Goal: Find specific page/section: Find specific page/section

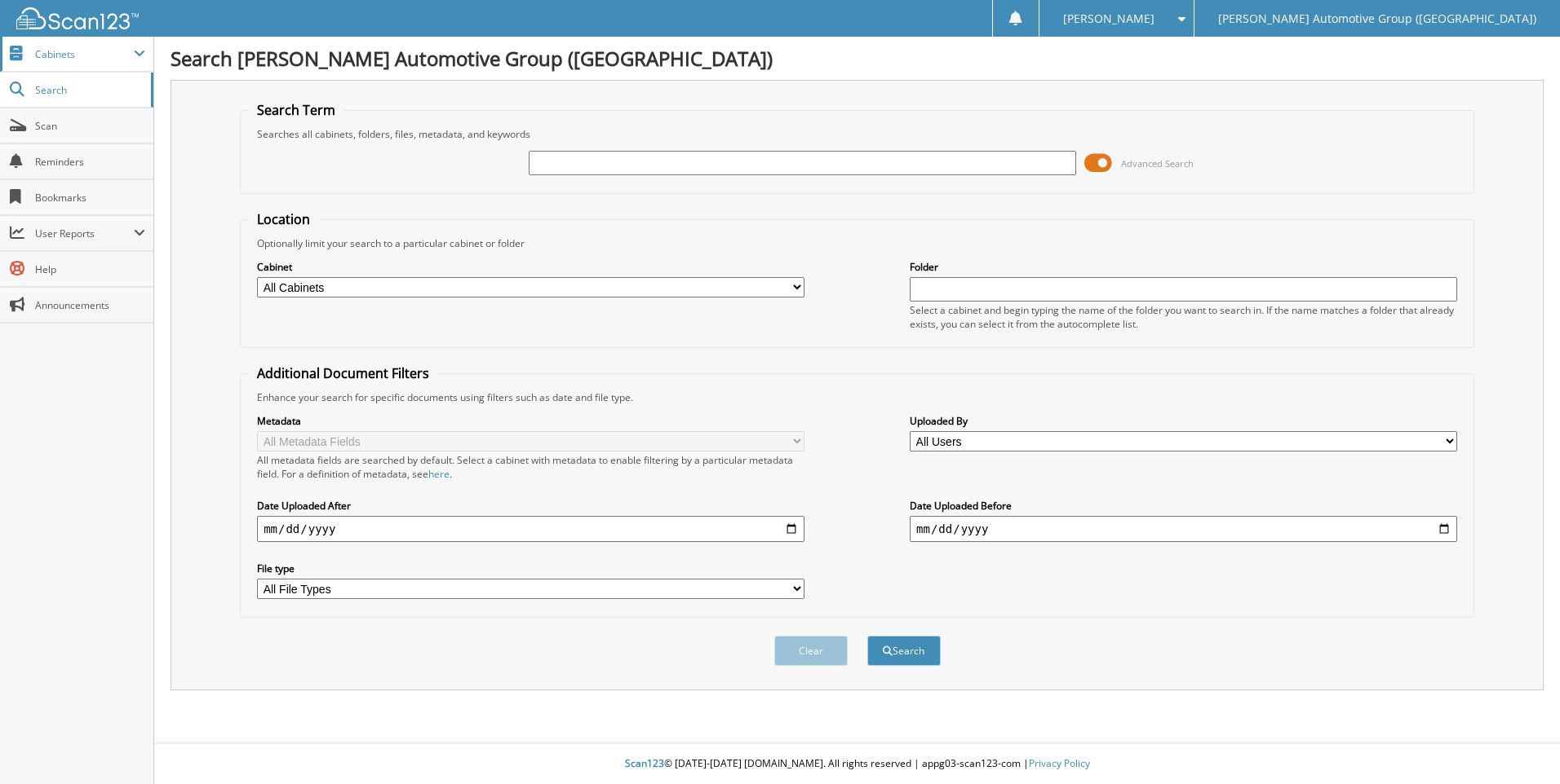
click at [72, 65] on span "Cabinets" at bounding box center [76, 54] width 153 height 36
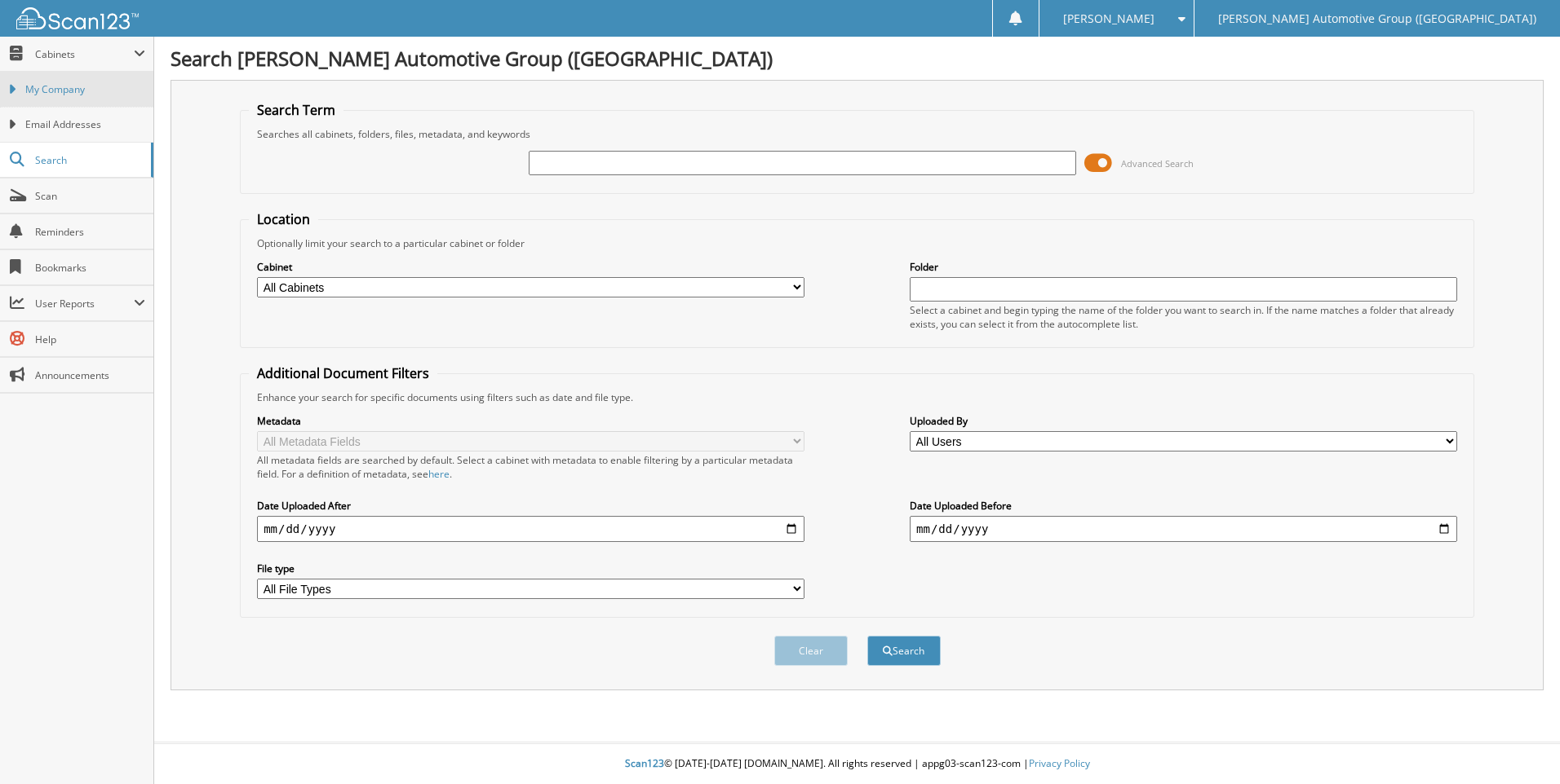
click at [67, 91] on span "My Company" at bounding box center [86, 89] width 120 height 15
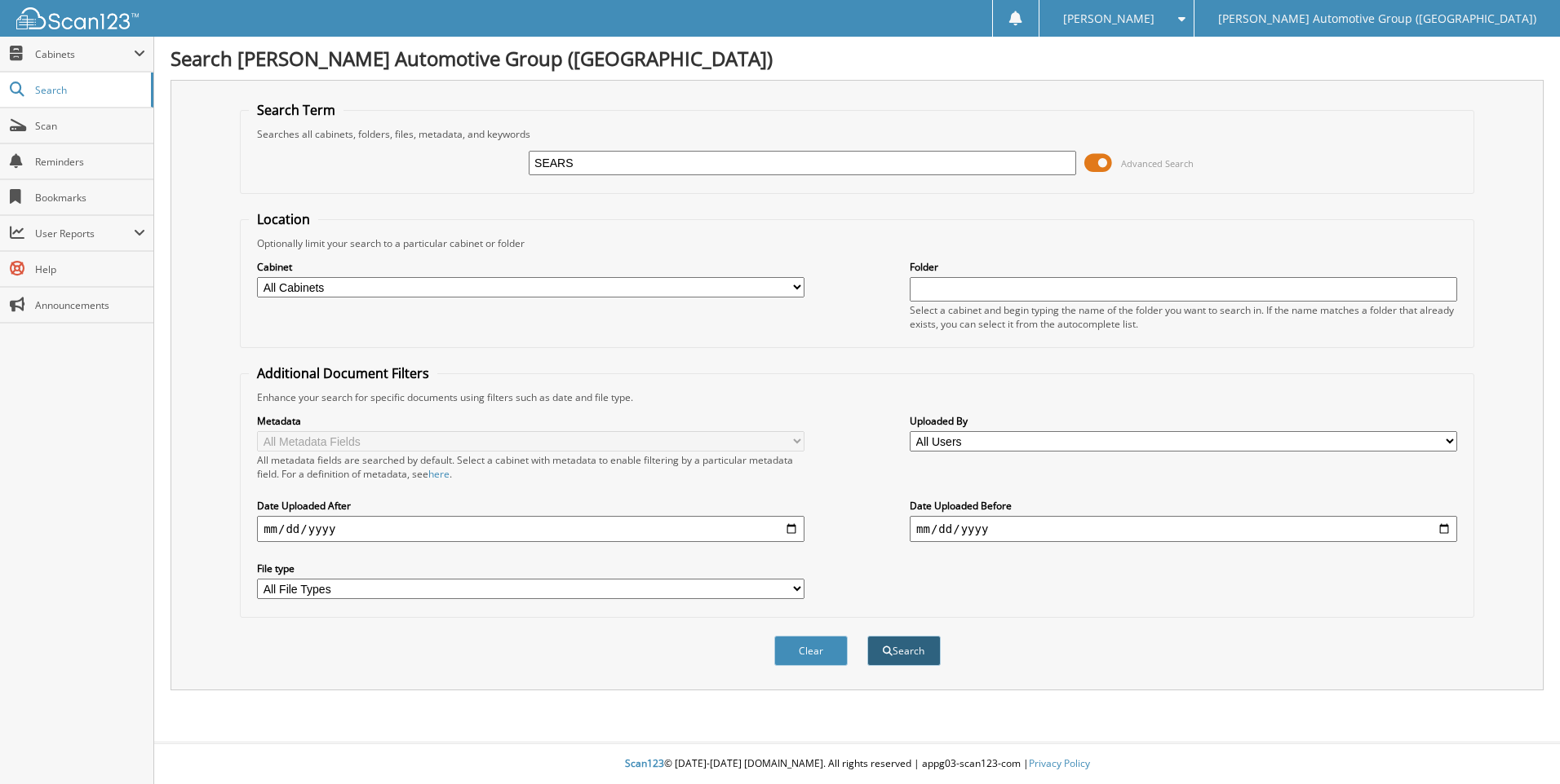
type input "SEARS"
click at [887, 646] on button "Search" at bounding box center [904, 651] width 73 height 31
